Goal: Transaction & Acquisition: Purchase product/service

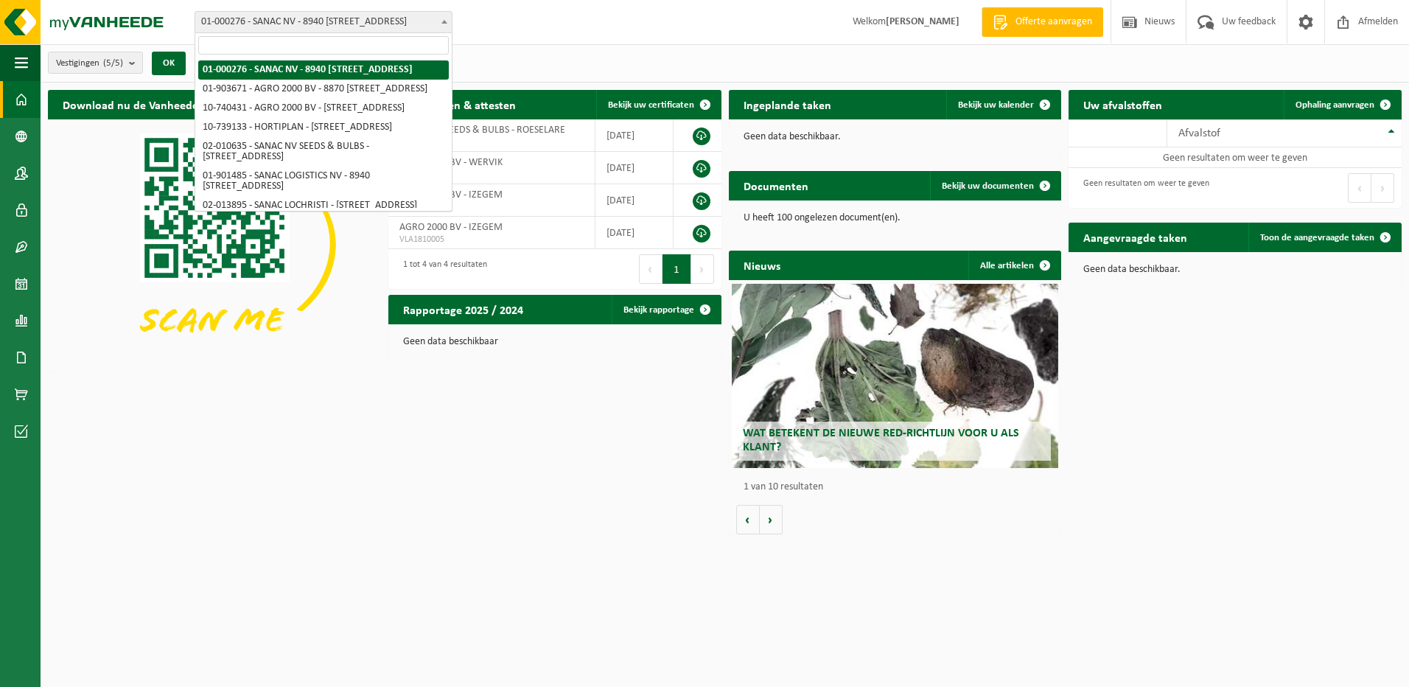
click at [448, 18] on span at bounding box center [444, 21] width 15 height 19
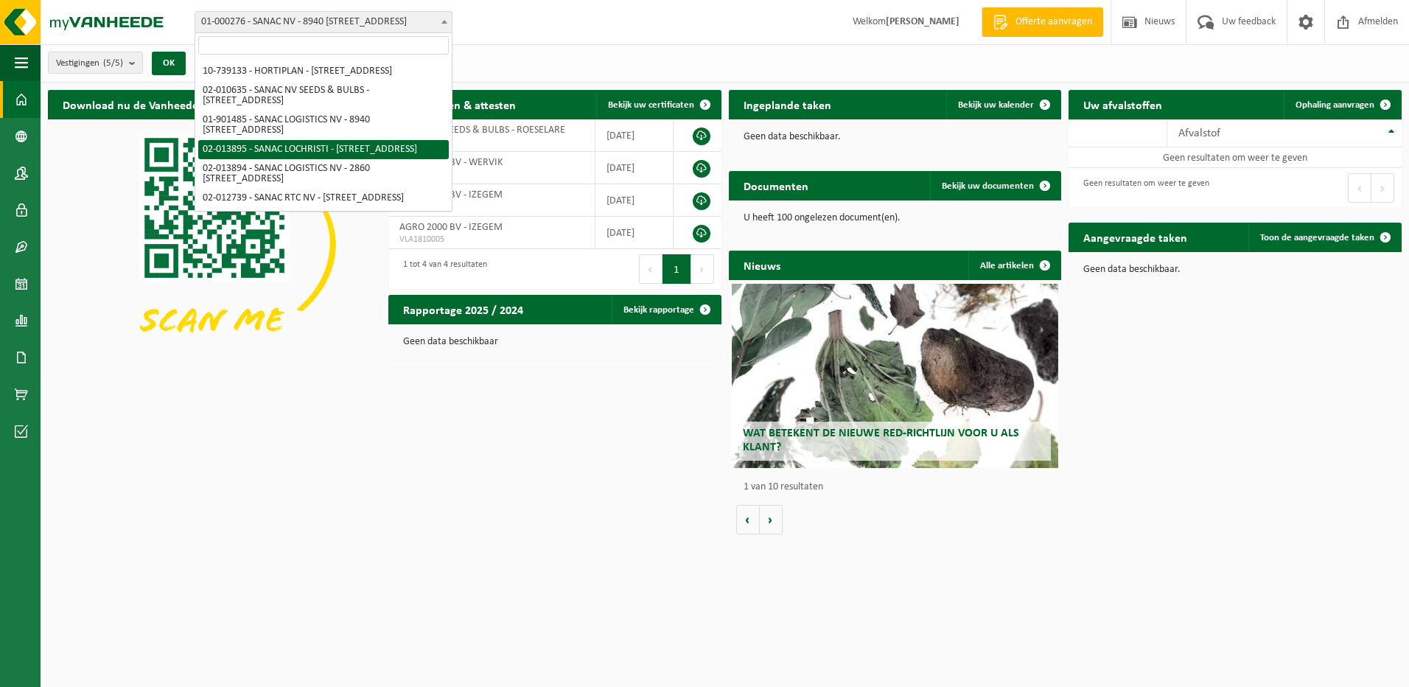
scroll to position [118, 0]
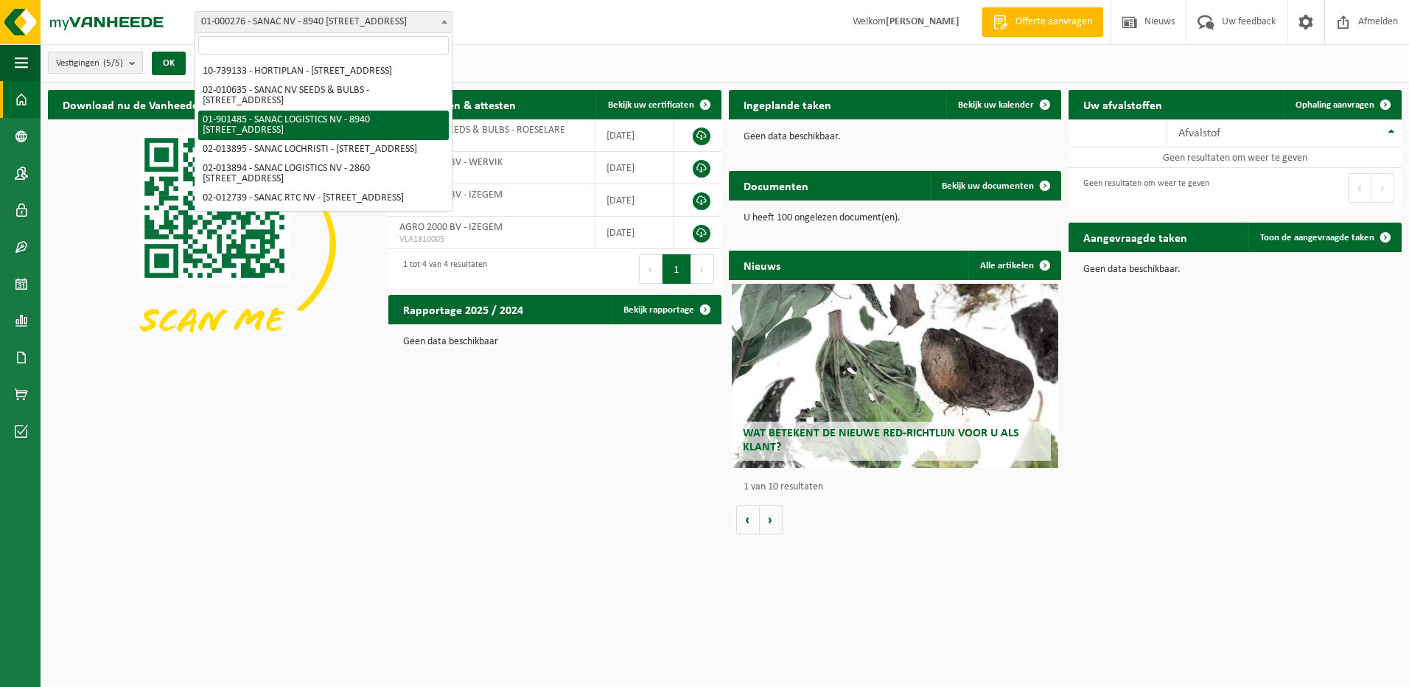
select select "996"
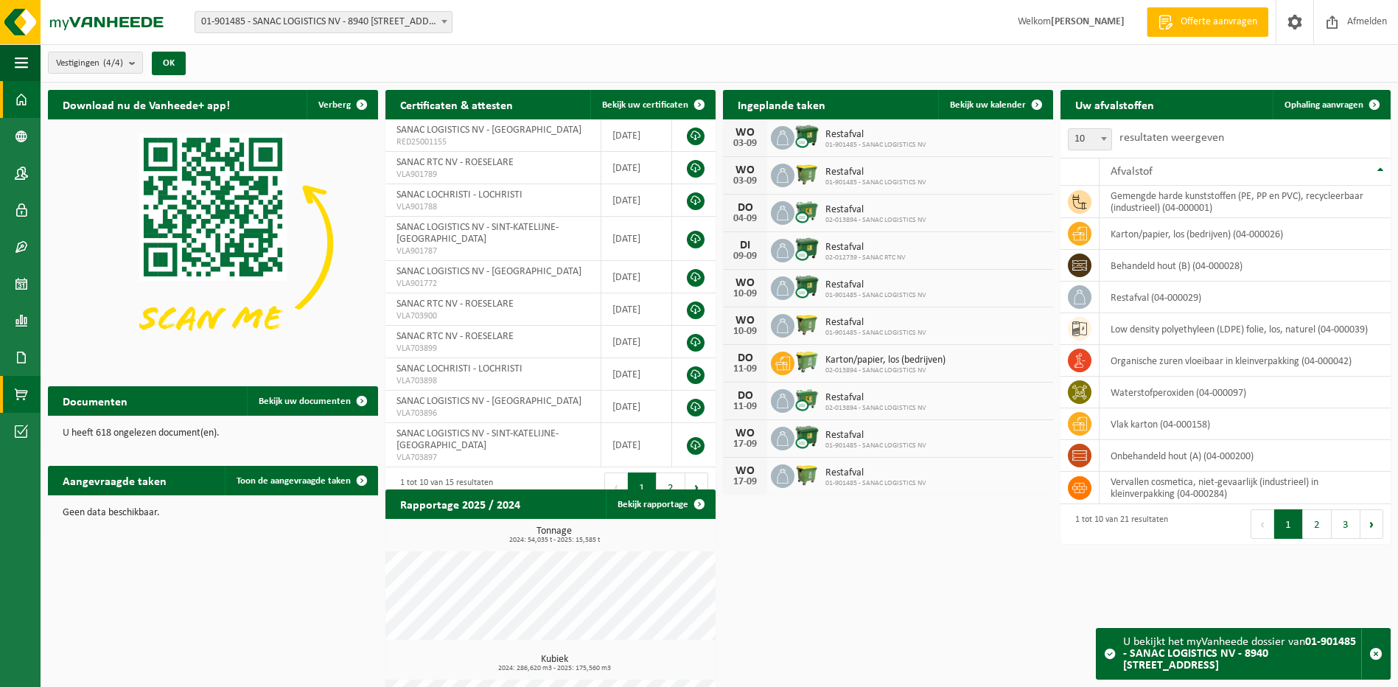
click at [23, 397] on span at bounding box center [21, 394] width 13 height 37
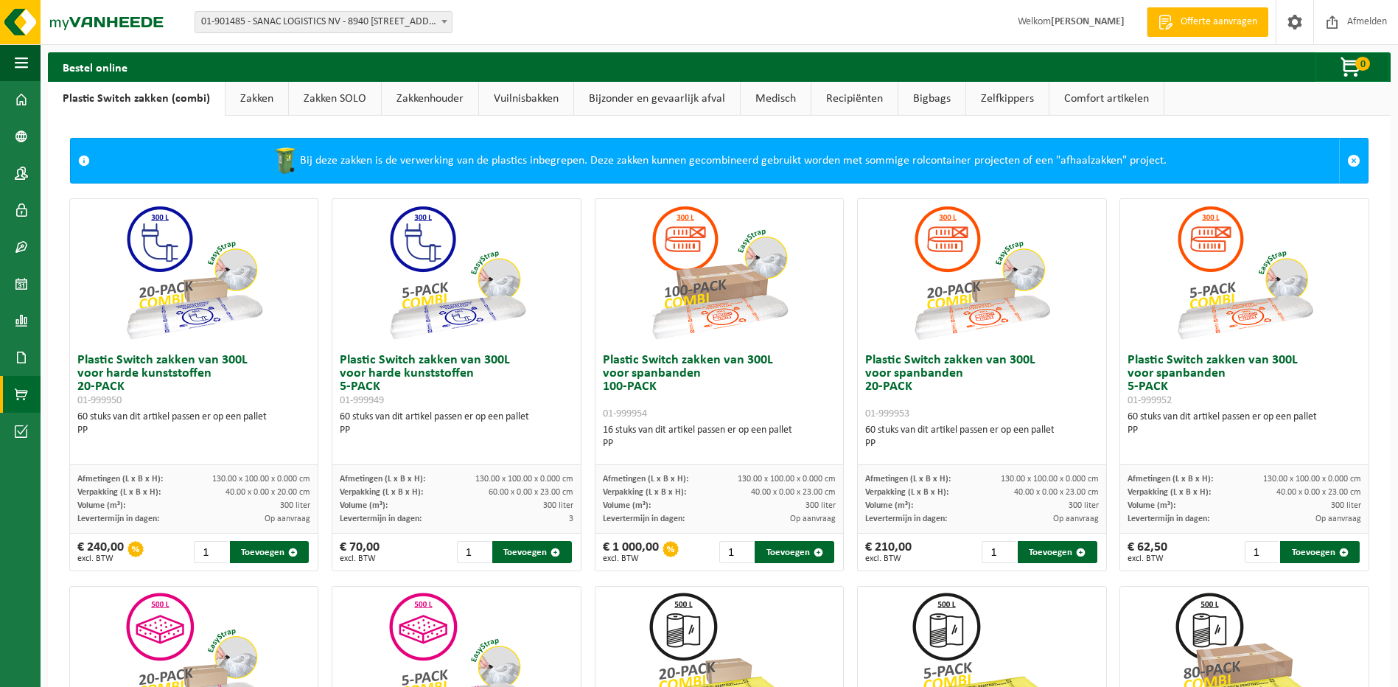
click at [238, 105] on link "Zakken" at bounding box center [257, 99] width 63 height 34
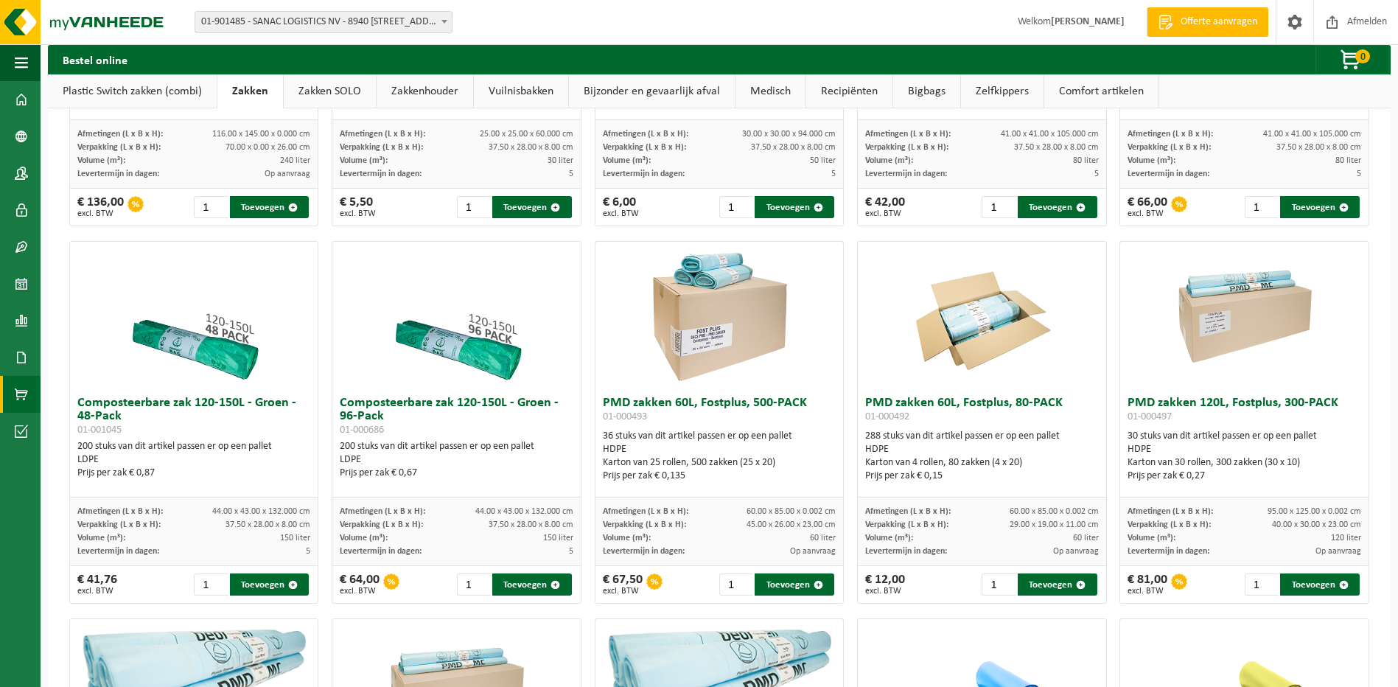
scroll to position [663, 0]
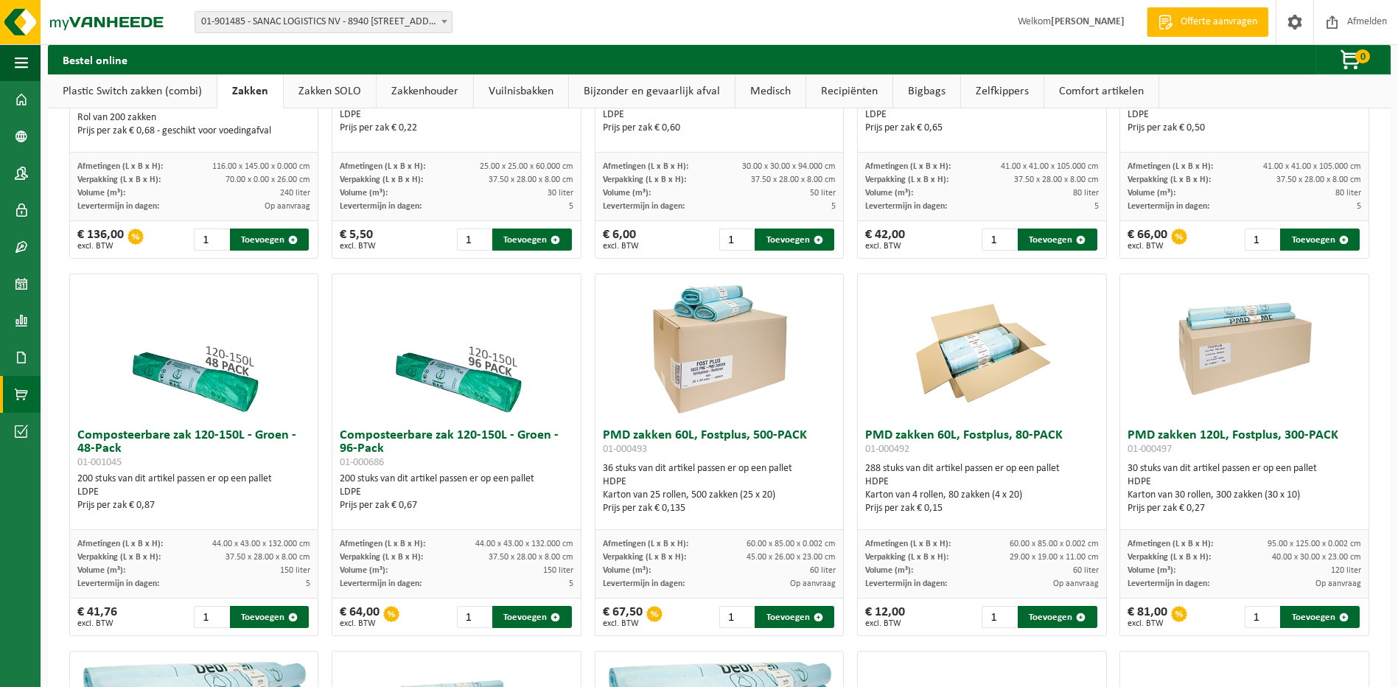
click at [720, 346] on img at bounding box center [719, 347] width 147 height 147
click at [791, 619] on button "Toevoegen" at bounding box center [795, 617] width 80 height 22
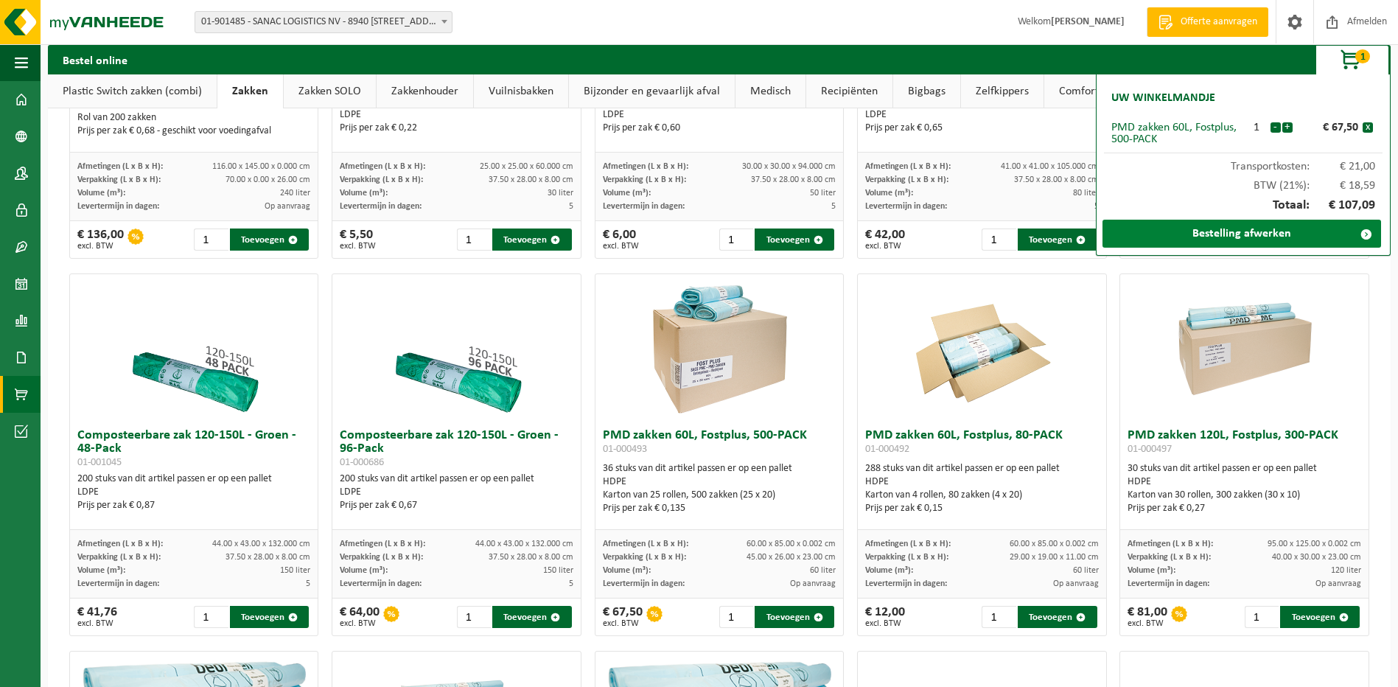
click at [1228, 240] on link "Bestelling afwerken" at bounding box center [1242, 234] width 279 height 28
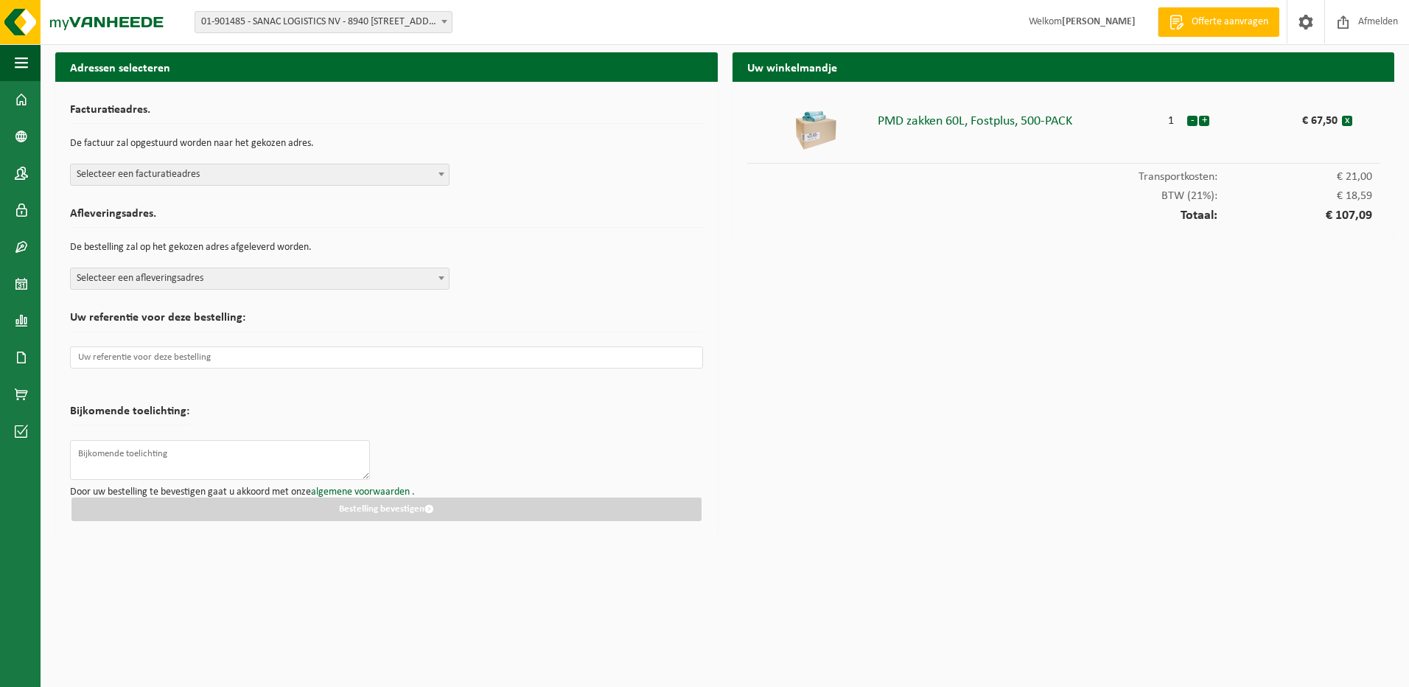
click at [443, 181] on span at bounding box center [441, 173] width 15 height 19
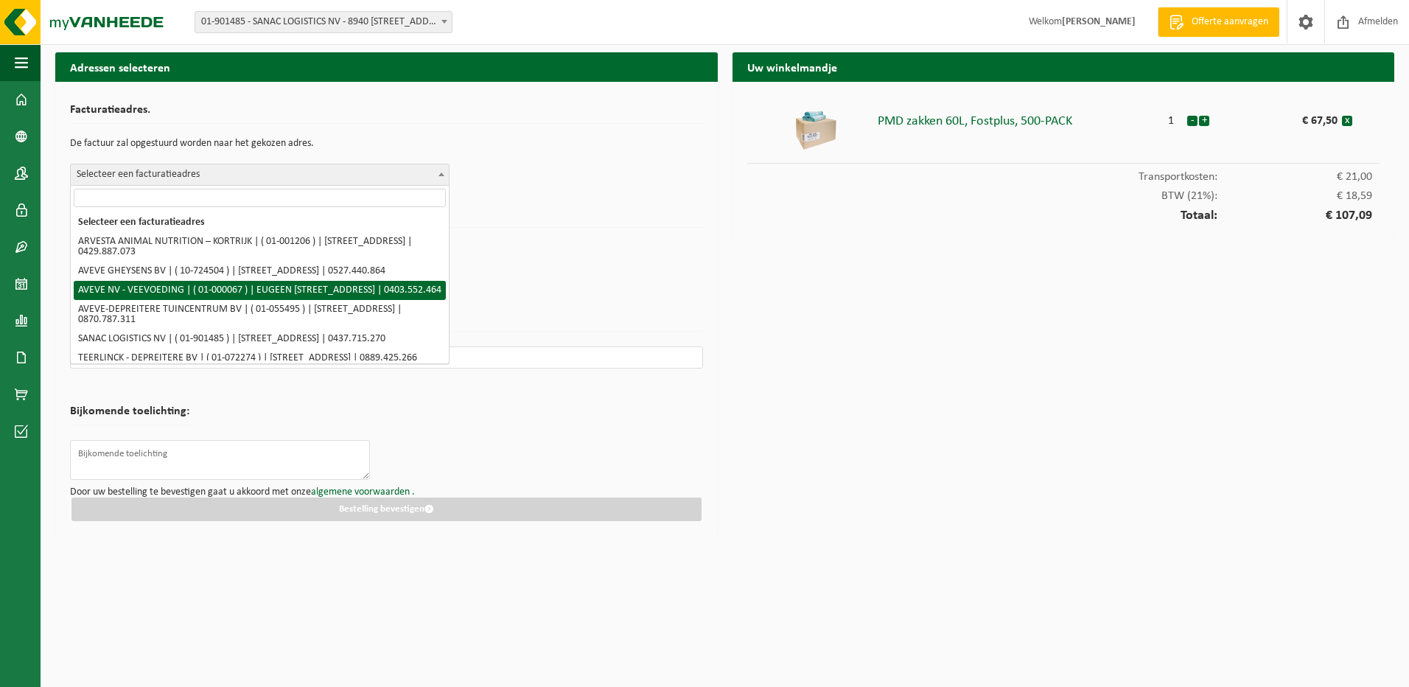
scroll to position [74, 0]
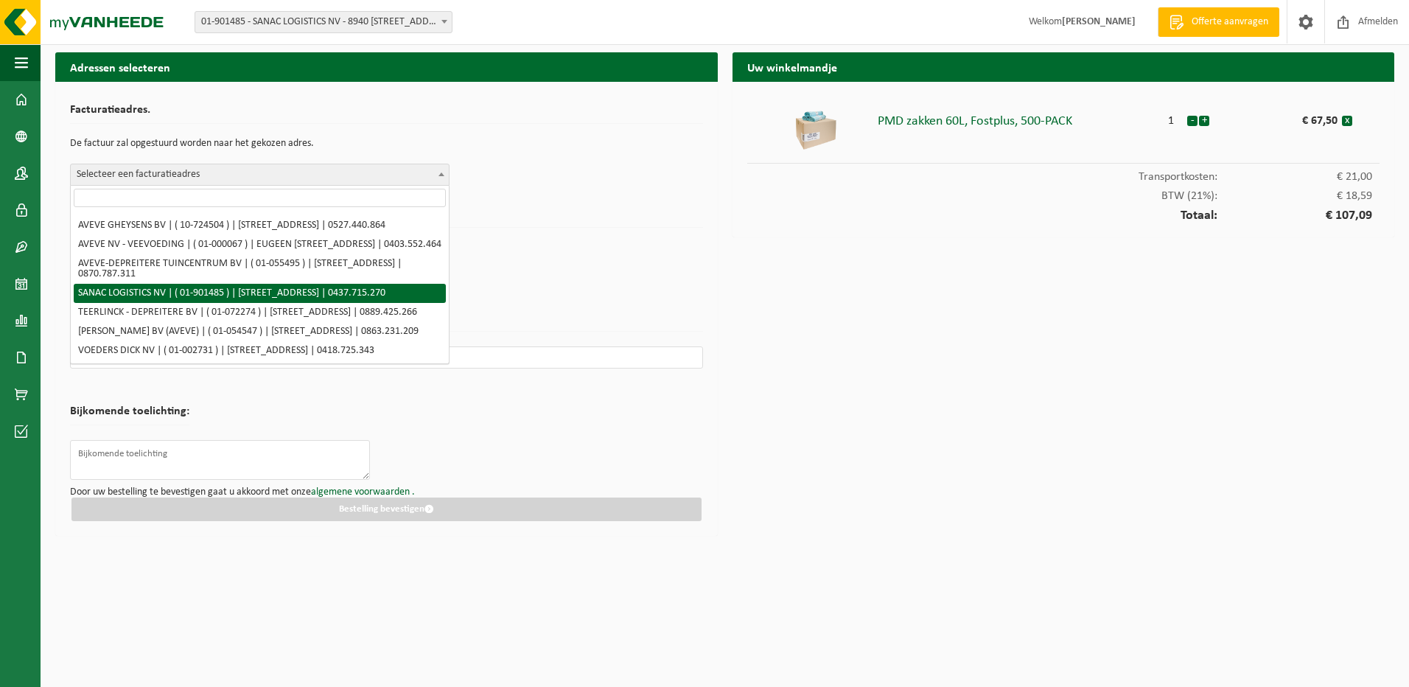
select select "996"
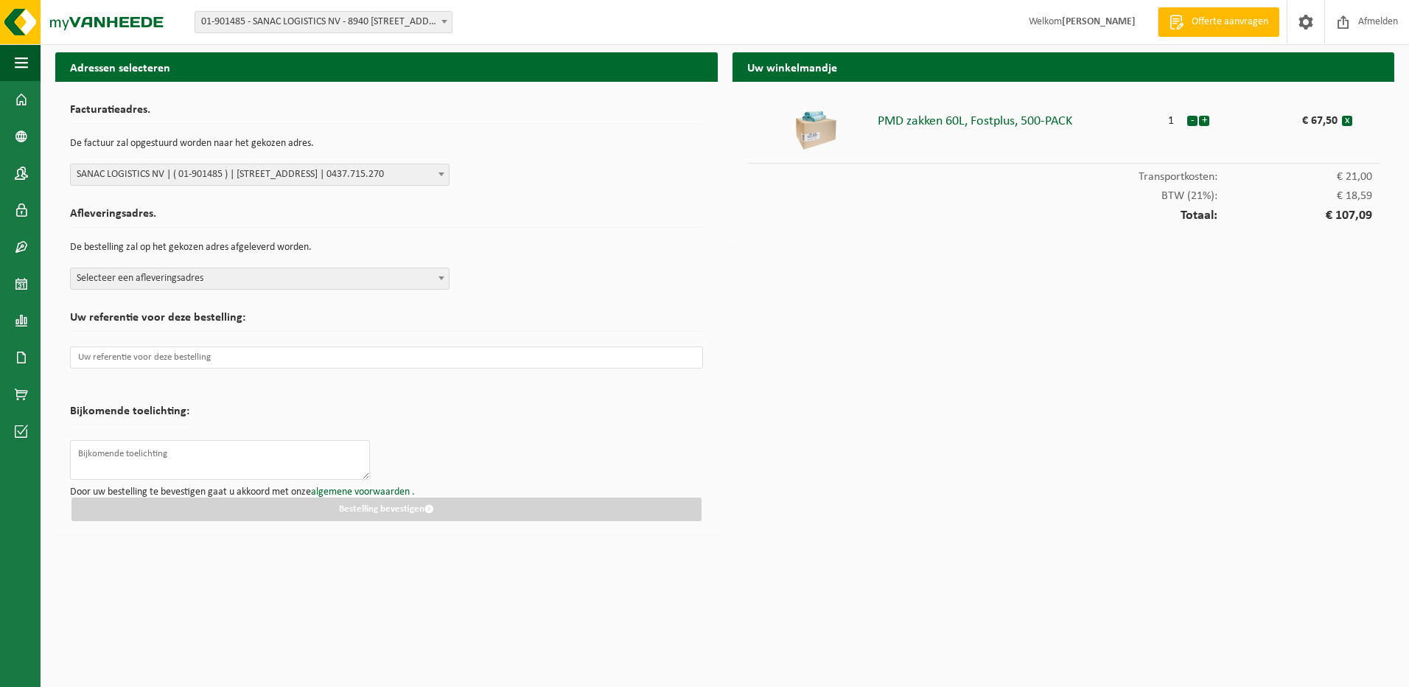
click at [435, 277] on span at bounding box center [441, 277] width 15 height 19
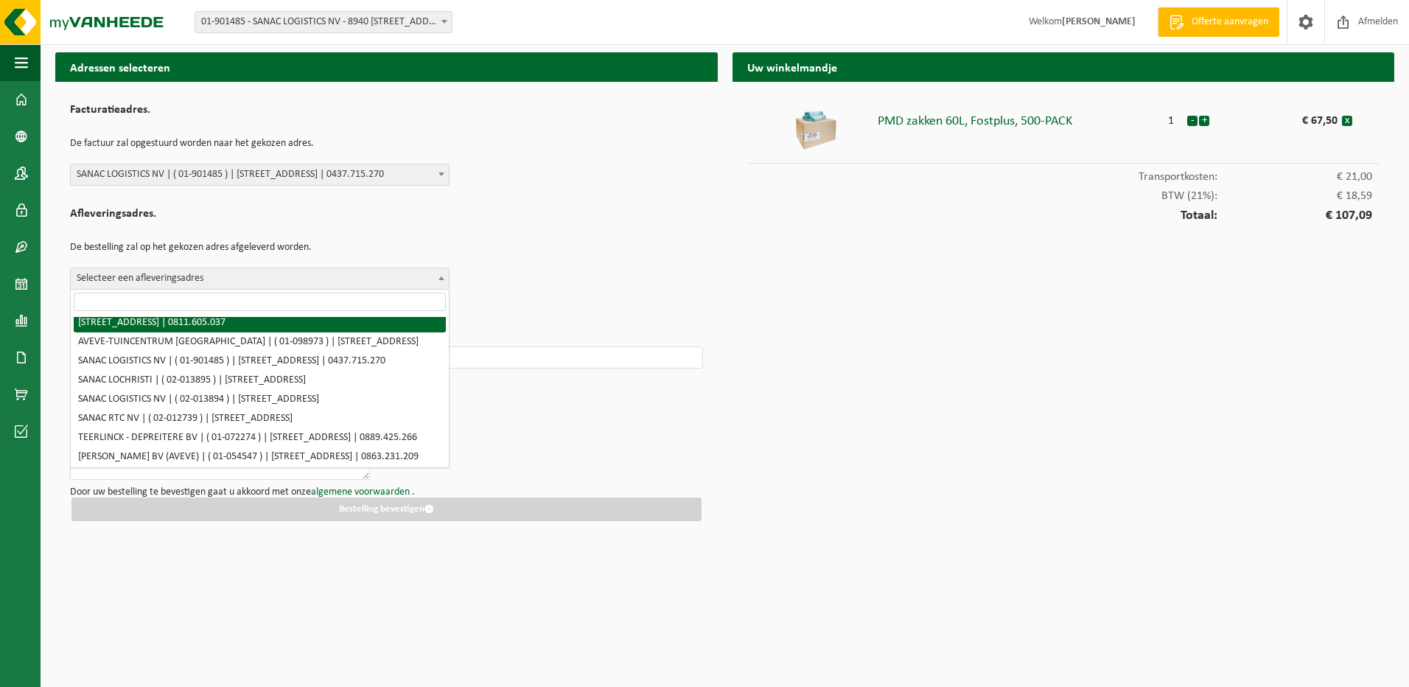
scroll to position [221, 0]
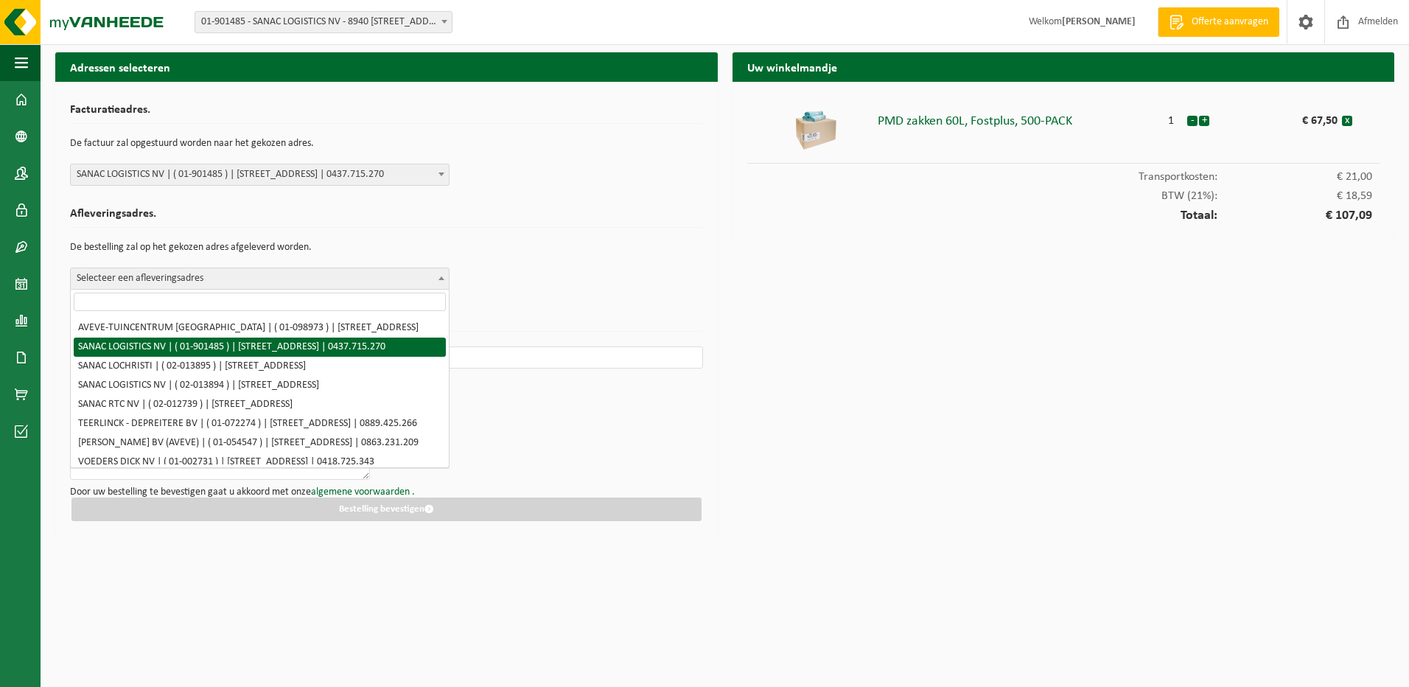
select select "996"
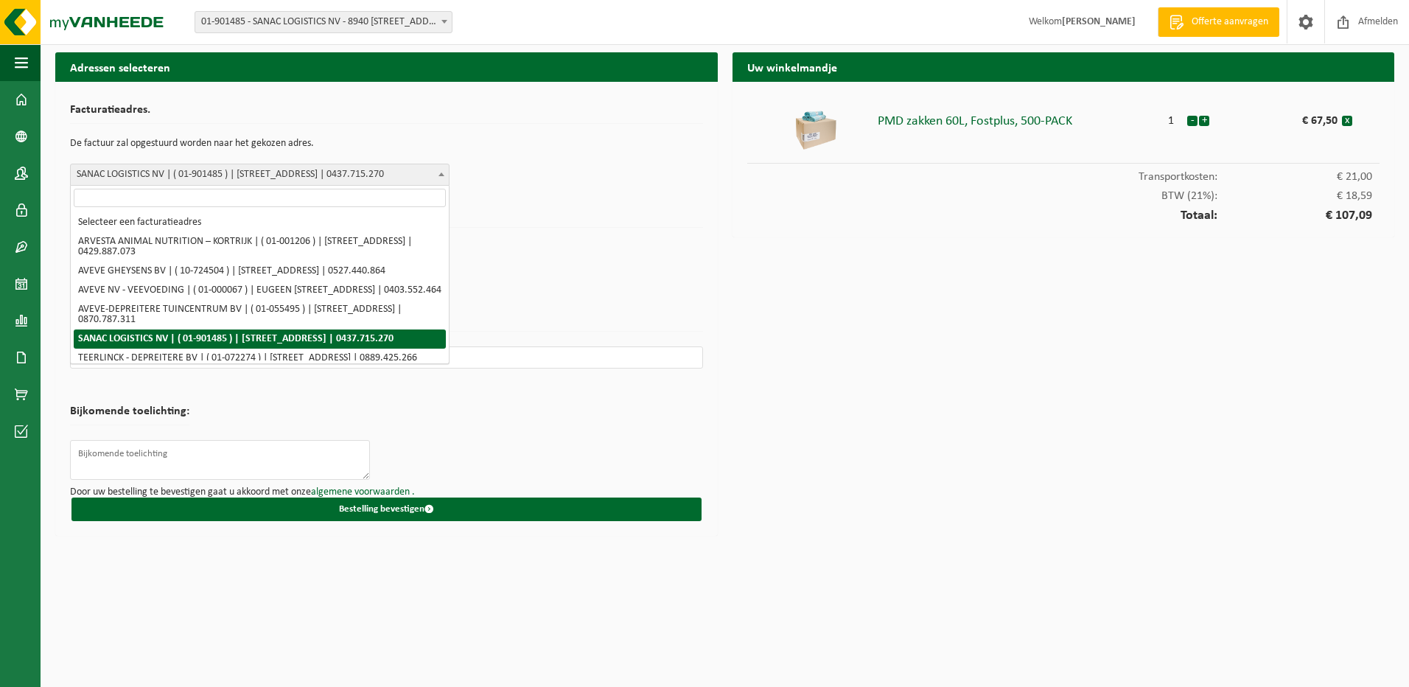
click at [439, 172] on span at bounding box center [441, 173] width 15 height 19
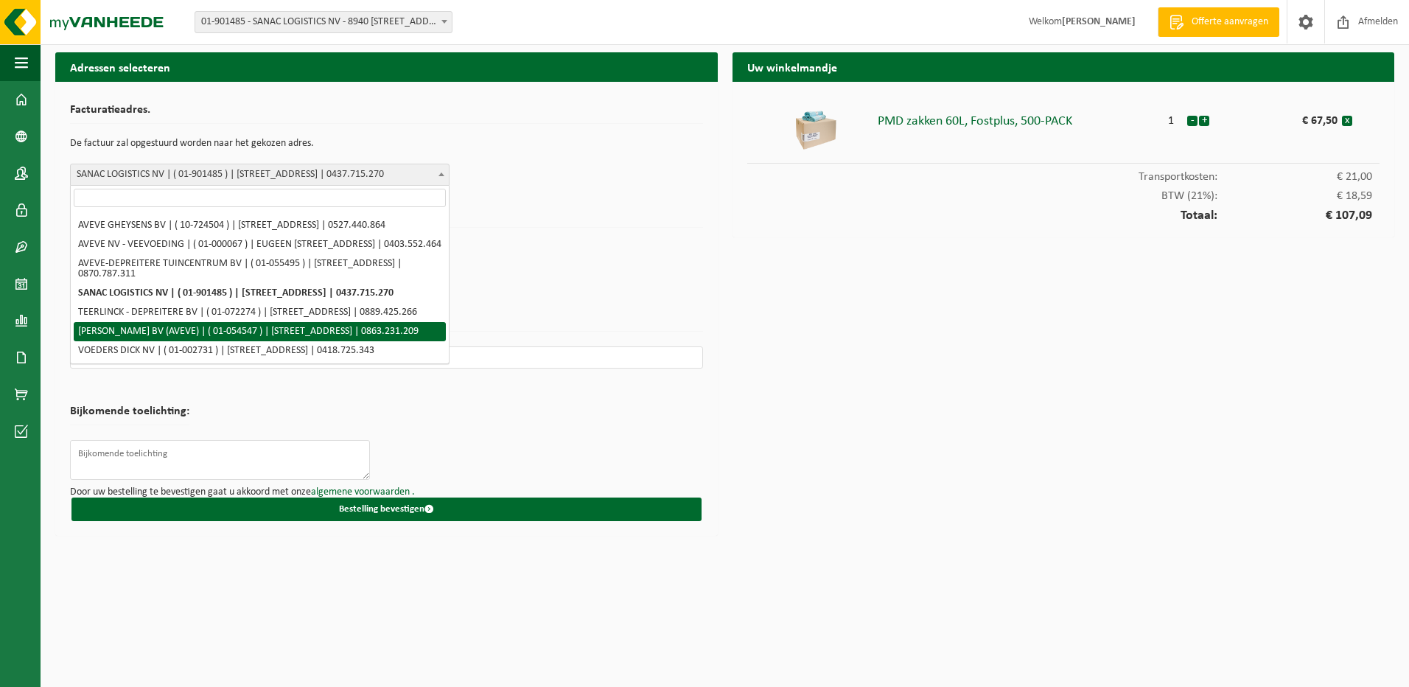
scroll to position [108, 0]
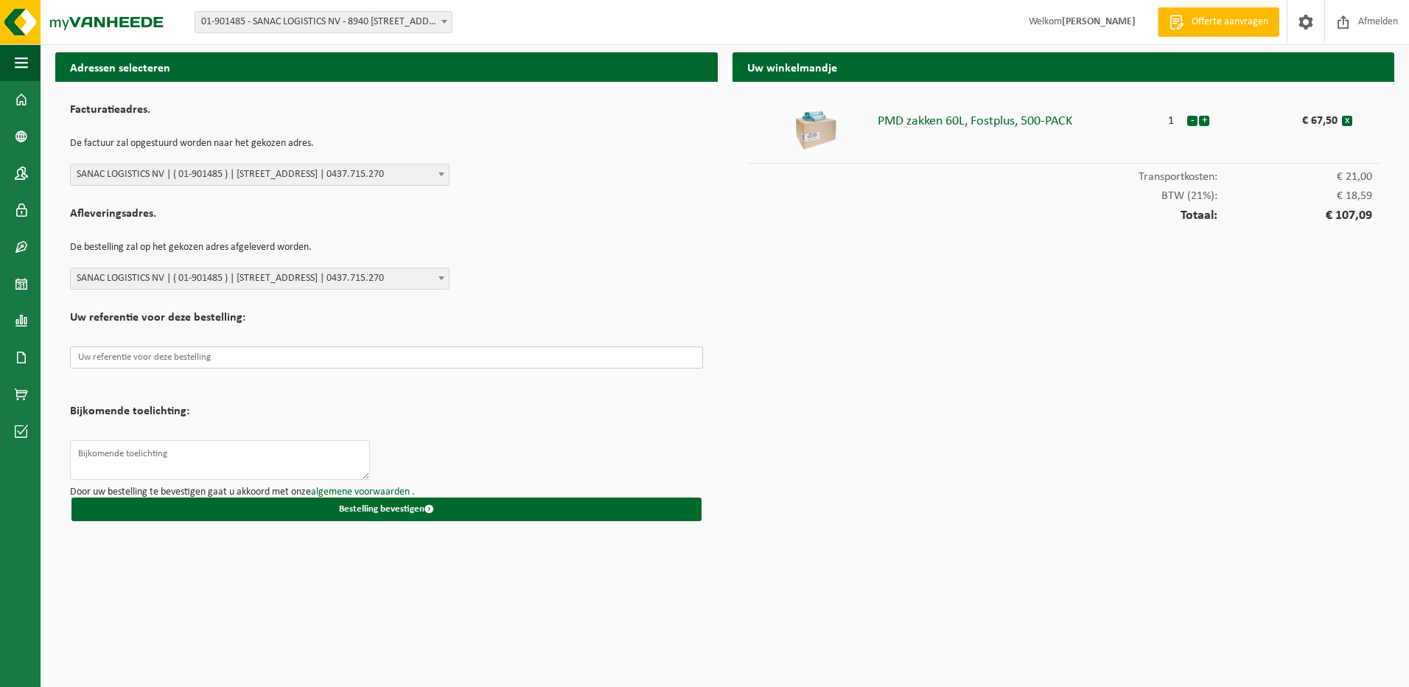
click at [251, 361] on input "text" at bounding box center [386, 357] width 633 height 22
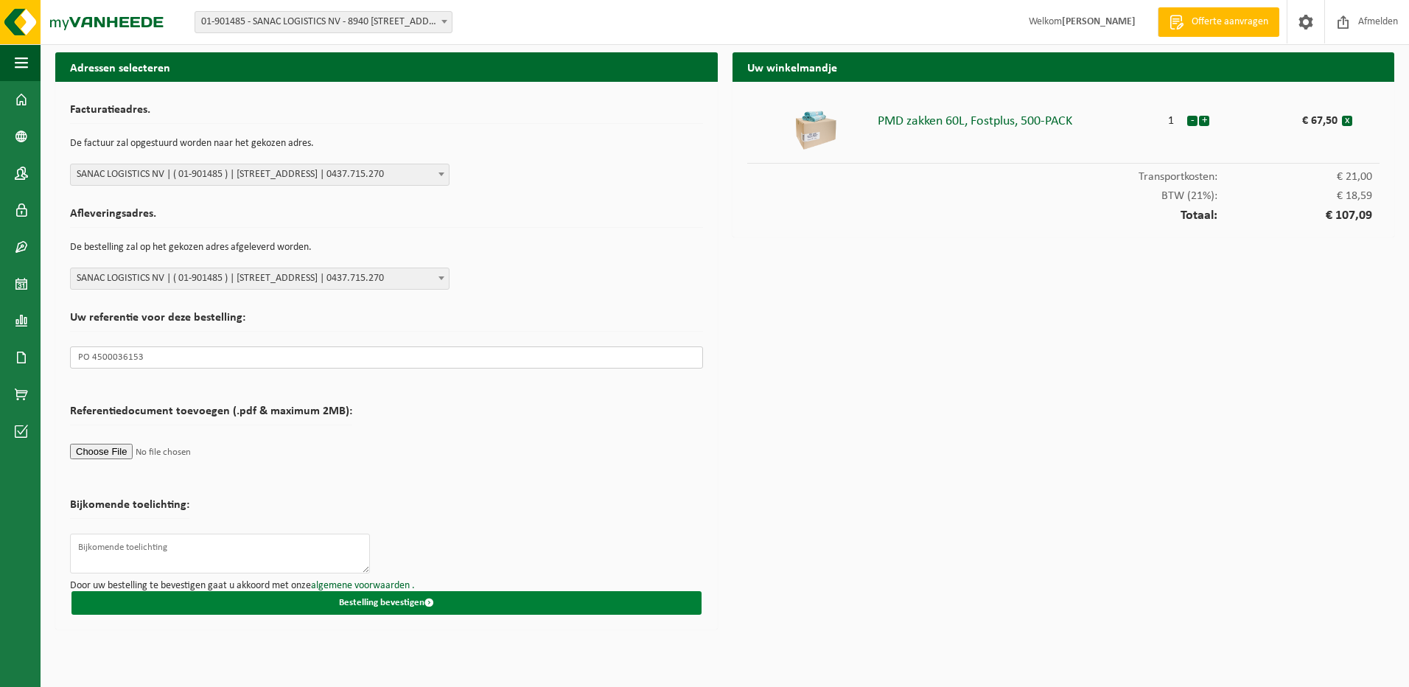
type input "PO 4500036153"
click at [410, 604] on button "Bestelling bevestigen" at bounding box center [386, 603] width 630 height 24
